Goal: Task Accomplishment & Management: Use online tool/utility

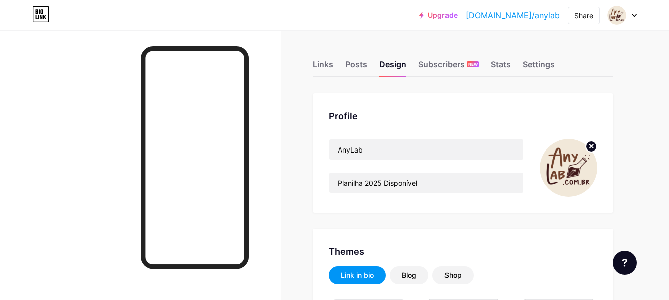
type input "#f4eadd"
type input "#000000"
type input "#5f3124"
click at [630, 13] on div at bounding box center [622, 15] width 29 height 18
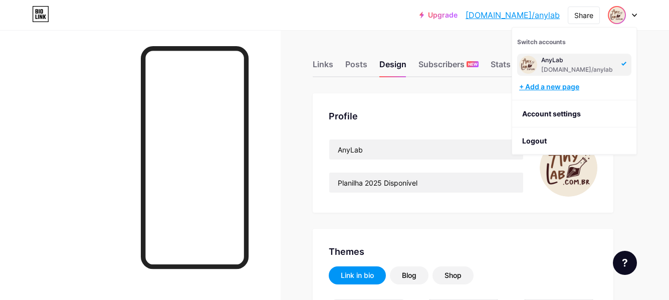
click at [551, 87] on div "+ Add a new page" at bounding box center [575, 87] width 112 height 10
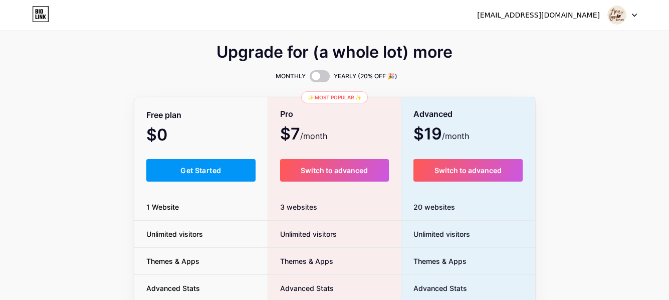
click at [636, 16] on icon at bounding box center [634, 16] width 5 height 4
click at [619, 14] on img at bounding box center [616, 15] width 19 height 19
click at [635, 18] on div at bounding box center [622, 15] width 29 height 18
click at [577, 68] on li "Logout" at bounding box center [574, 68] width 124 height 27
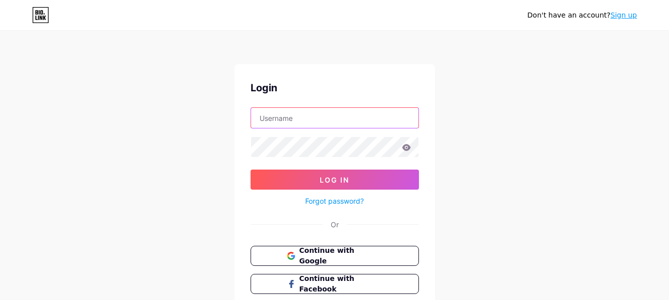
type input "[EMAIL_ADDRESS][DOMAIN_NAME]"
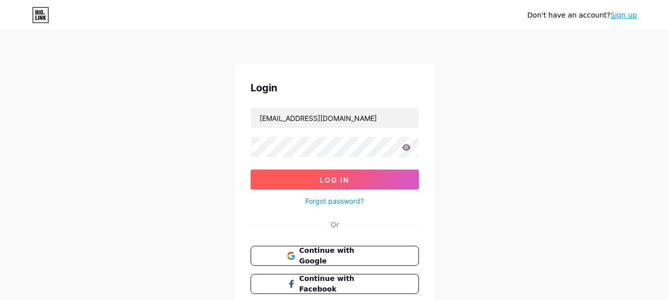
click at [357, 175] on button "Log In" at bounding box center [334, 179] width 168 height 20
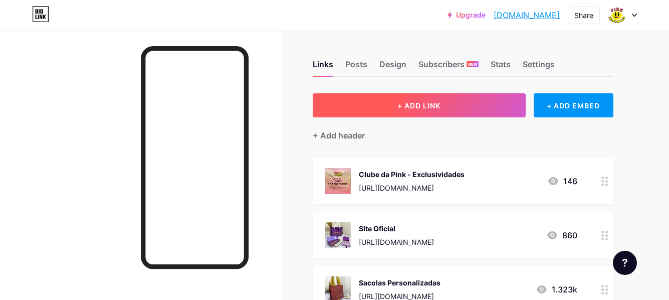
click at [449, 108] on button "+ ADD LINK" at bounding box center [419, 105] width 213 height 24
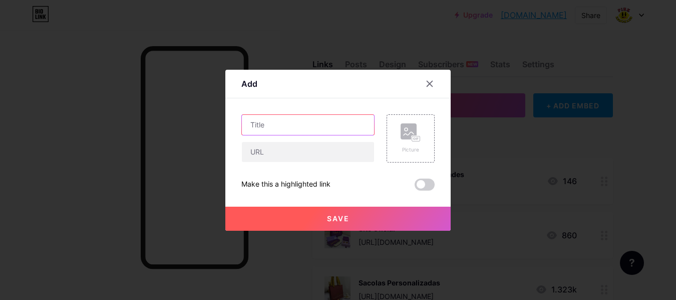
click at [320, 134] on input "text" at bounding box center [308, 125] width 132 height 20
click at [319, 121] on input "DTF UV/TÊXTIL" at bounding box center [308, 125] width 132 height 20
type input "DTF UV/TÊXTIL"
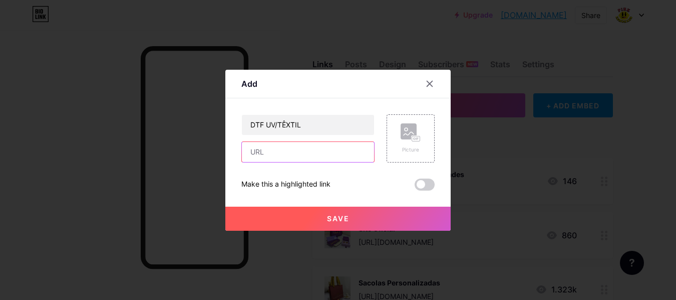
click at [303, 153] on input "text" at bounding box center [308, 152] width 132 height 20
paste input "[URL][DOMAIN_NAME]"
type input "[URL][DOMAIN_NAME]"
click at [406, 126] on rect at bounding box center [409, 131] width 16 height 16
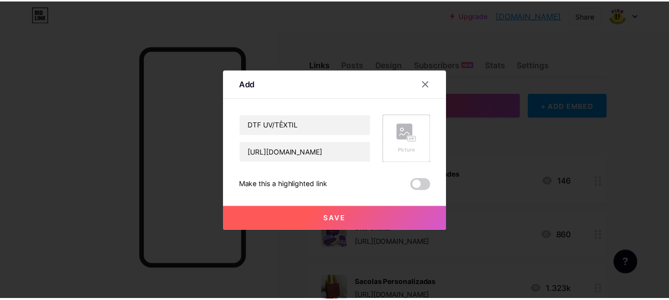
scroll to position [0, 0]
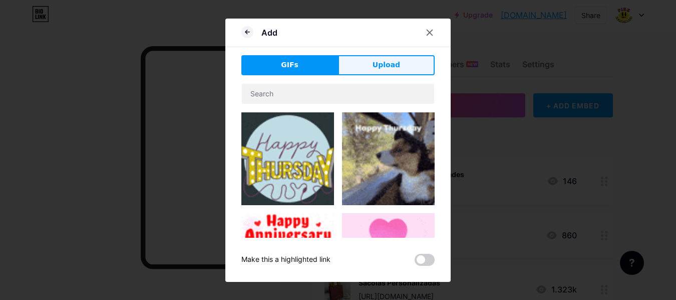
click at [397, 65] on button "Upload" at bounding box center [386, 65] width 97 height 20
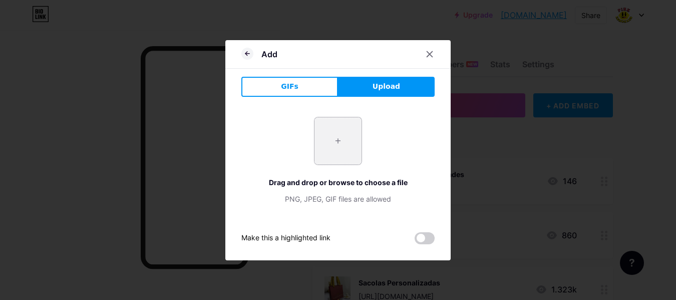
click at [334, 140] on input "file" at bounding box center [338, 140] width 47 height 47
type input "C:\fakepath\Imagem do WhatsApp de [DATE] à(s) 10.38.41_5f87e965.jpg"
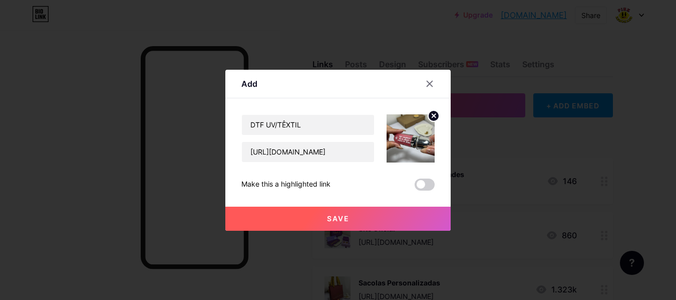
click at [351, 216] on button "Save" at bounding box center [337, 218] width 225 height 24
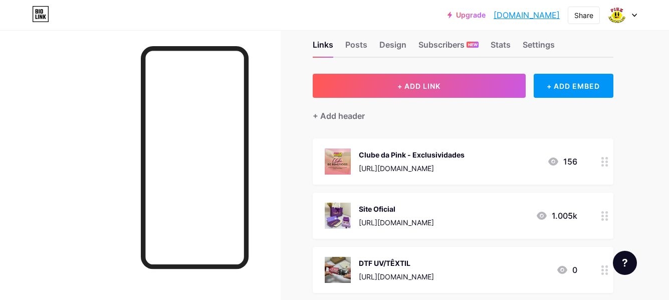
scroll to position [17, 0]
